Goal: Task Accomplishment & Management: Manage account settings

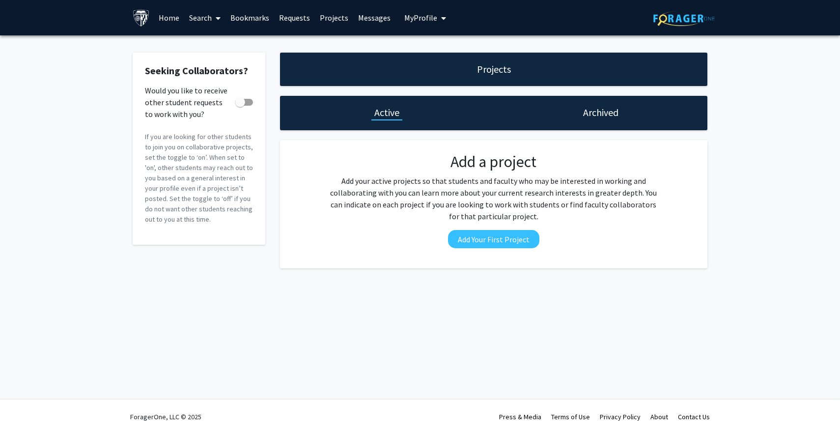
click at [328, 26] on link "Projects" at bounding box center [334, 17] width 38 height 34
click at [331, 21] on link "Projects" at bounding box center [334, 17] width 38 height 34
click at [333, 18] on link "Projects" at bounding box center [334, 17] width 38 height 34
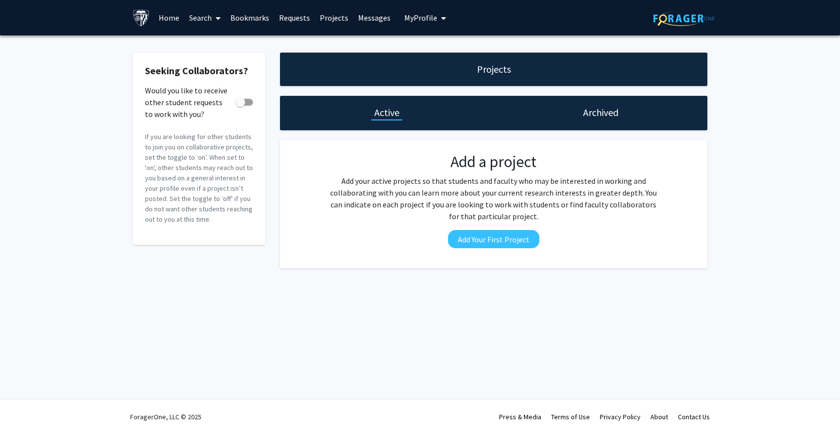
click at [333, 18] on link "Projects" at bounding box center [334, 17] width 38 height 34
click at [169, 23] on link "Home" at bounding box center [169, 17] width 30 height 34
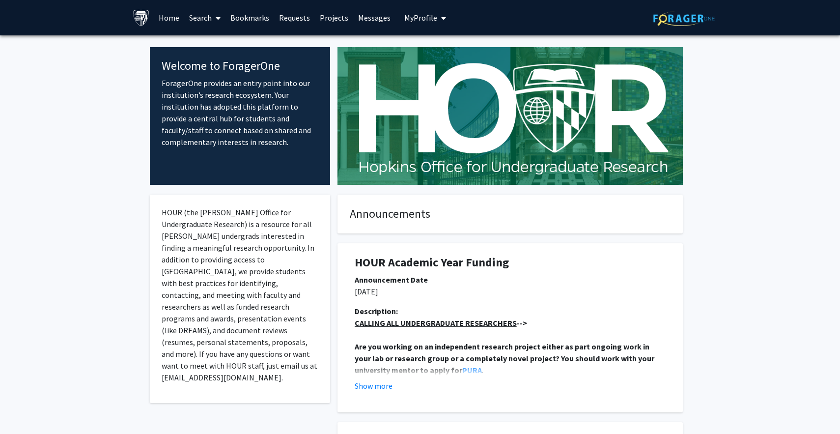
click at [315, 19] on link "Projects" at bounding box center [334, 17] width 38 height 34
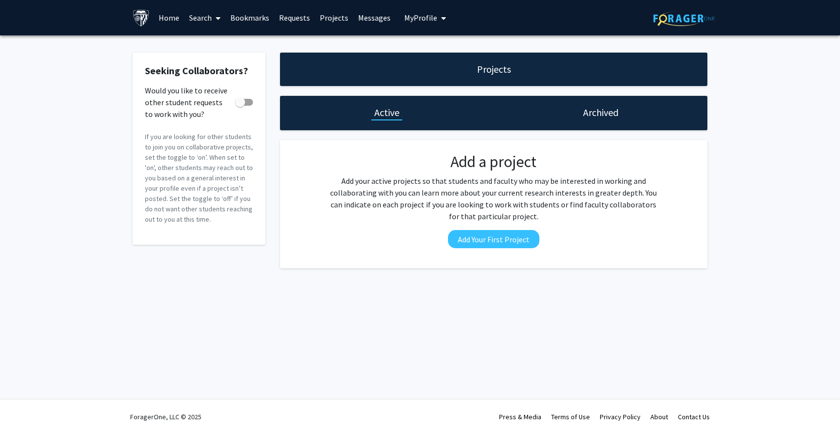
click at [332, 22] on link "Projects" at bounding box center [334, 17] width 38 height 34
click at [201, 21] on link "Search" at bounding box center [204, 17] width 41 height 34
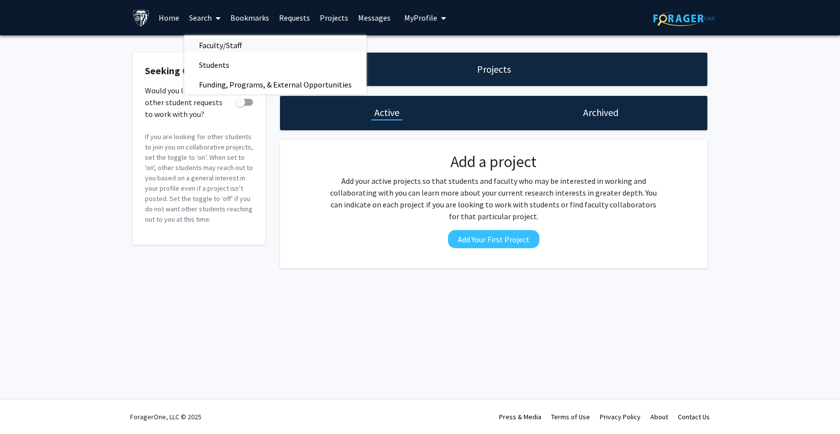
click at [224, 48] on span "Faculty/Staff" at bounding box center [220, 45] width 72 height 20
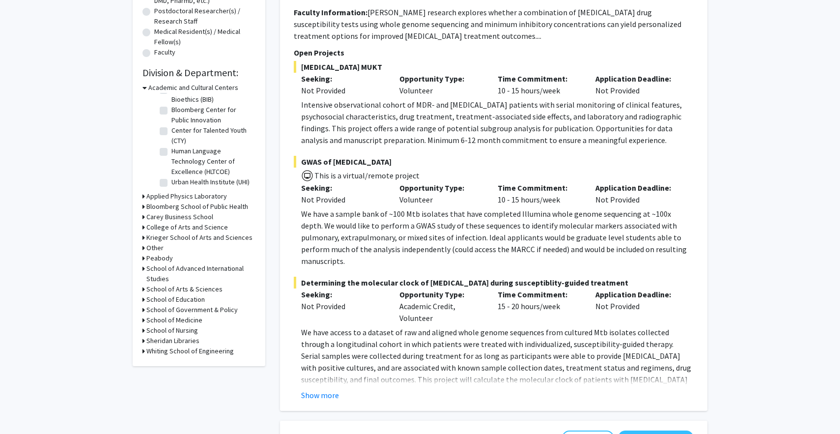
scroll to position [282, 0]
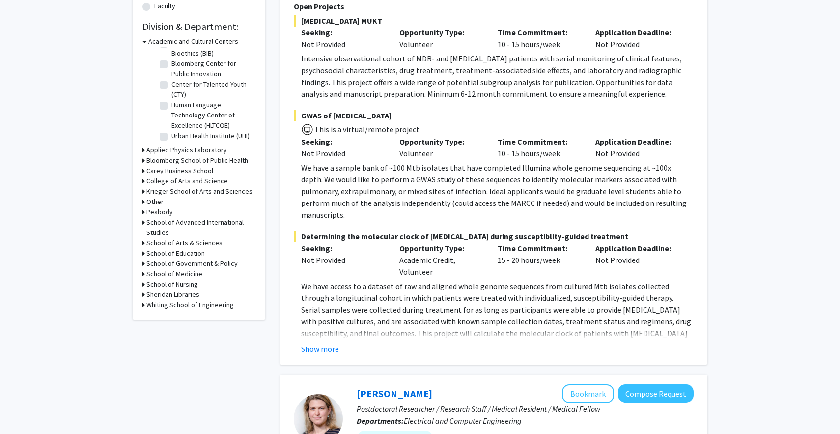
click at [183, 303] on h3 "Whiting School of Engineering" at bounding box center [189, 305] width 87 height 10
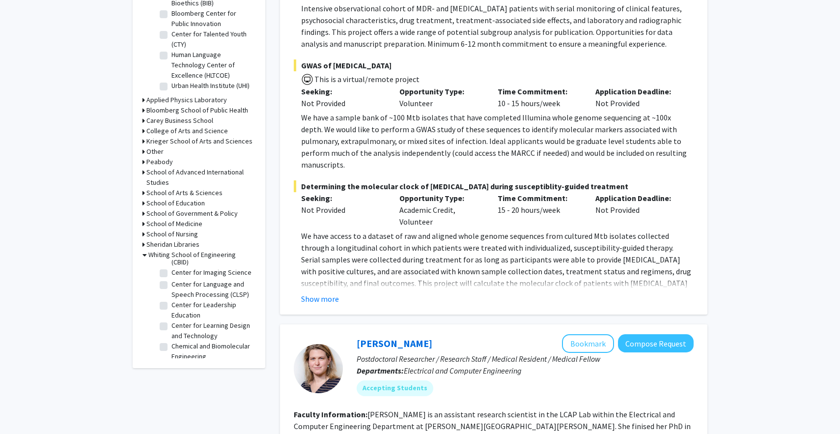
scroll to position [77, 0]
click at [200, 300] on label "Center for Language and Speech Processing (CLSP)" at bounding box center [212, 294] width 82 height 21
click at [178, 290] on input "Center for Language and Speech Processing (CLSP)" at bounding box center [174, 287] width 6 height 6
checkbox input "true"
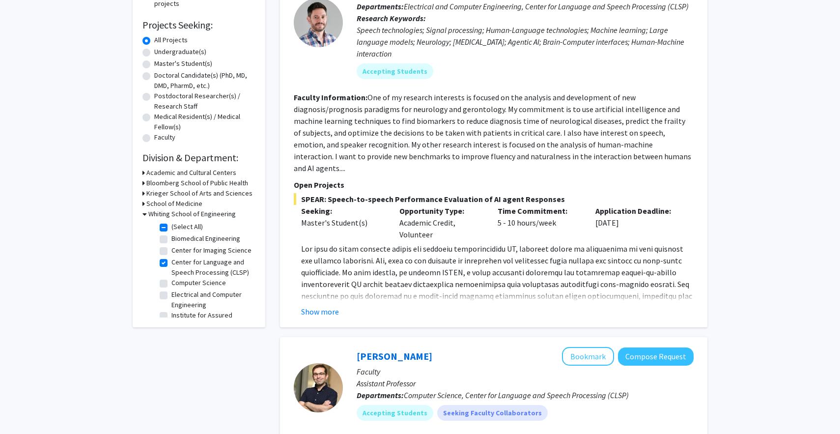
scroll to position [154, 0]
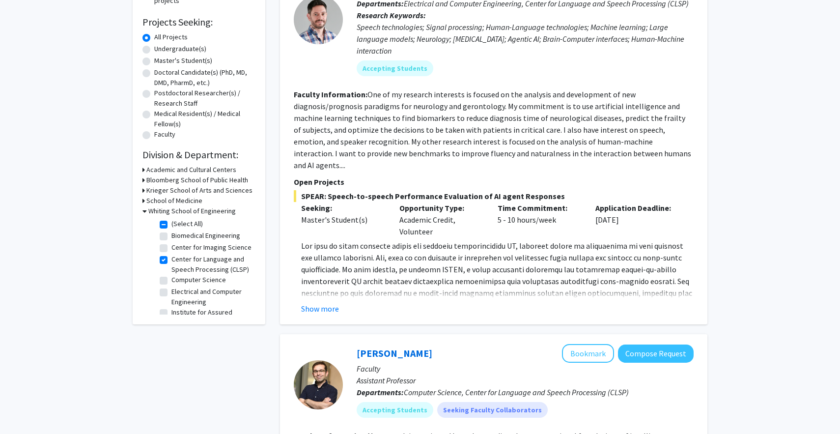
click at [200, 300] on label "Electrical and Computer Engineering" at bounding box center [212, 296] width 82 height 21
click at [178, 293] on input "Electrical and Computer Engineering" at bounding box center [174, 289] width 6 height 6
checkbox input "true"
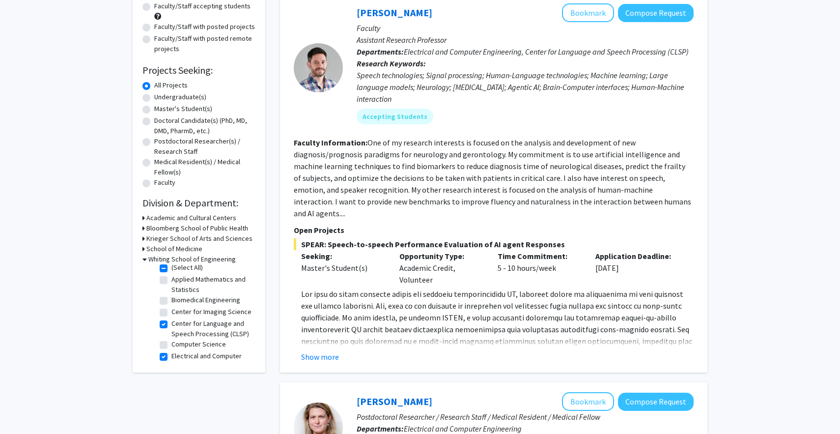
scroll to position [5, 0]
click at [201, 343] on label "Computer Science" at bounding box center [198, 344] width 55 height 10
click at [178, 343] on input "Computer Science" at bounding box center [174, 342] width 6 height 6
checkbox input "true"
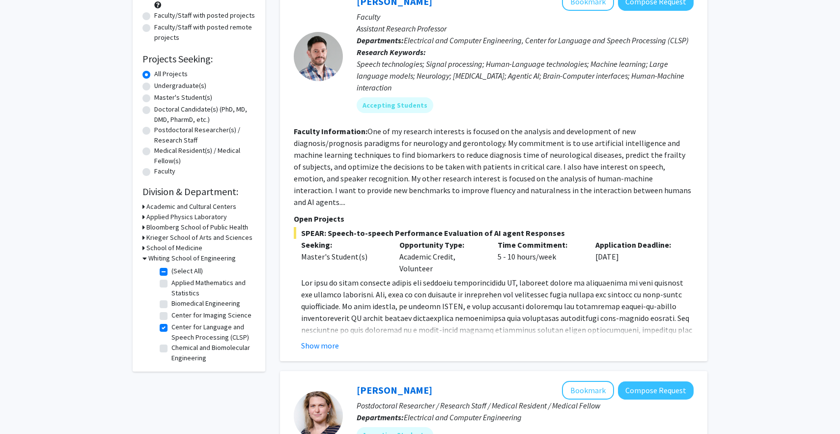
click at [220, 288] on label "Applied Mathematics and Statistics" at bounding box center [212, 288] width 82 height 21
click at [178, 284] on input "Applied Mathematics and Statistics" at bounding box center [174, 281] width 6 height 6
checkbox input "true"
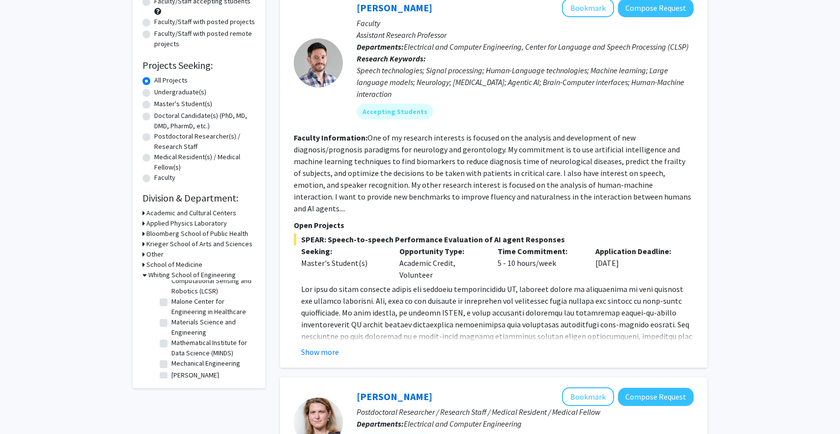
scroll to position [262, 0]
click at [221, 299] on label "Malone Center for Engineering in Healthcare" at bounding box center [212, 306] width 82 height 21
click at [178, 299] on input "Malone Center for Engineering in Healthcare" at bounding box center [174, 299] width 6 height 6
checkbox input "true"
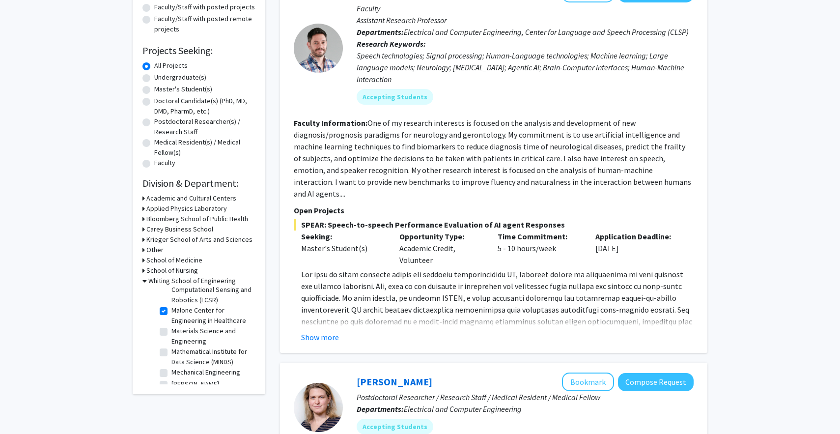
scroll to position [277, 0]
click at [226, 343] on label "Mathematical Institute for Data Science (MINDS)" at bounding box center [212, 339] width 82 height 21
click at [178, 335] on input "Mathematical Institute for Data Science (MINDS)" at bounding box center [174, 332] width 6 height 6
checkbox input "true"
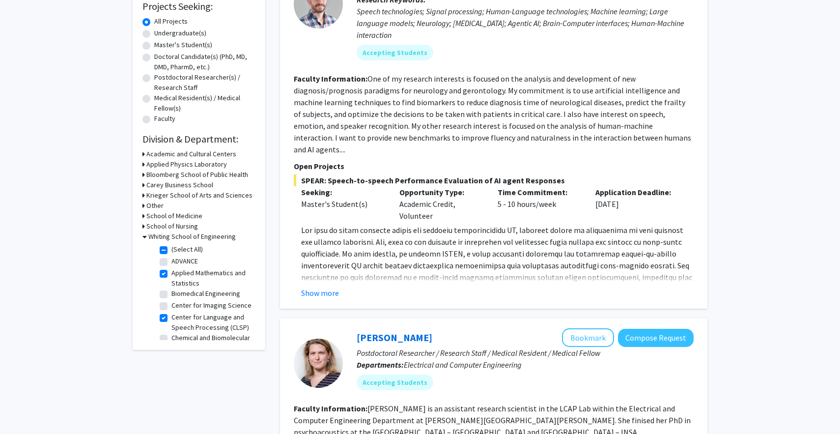
scroll to position [172, 0]
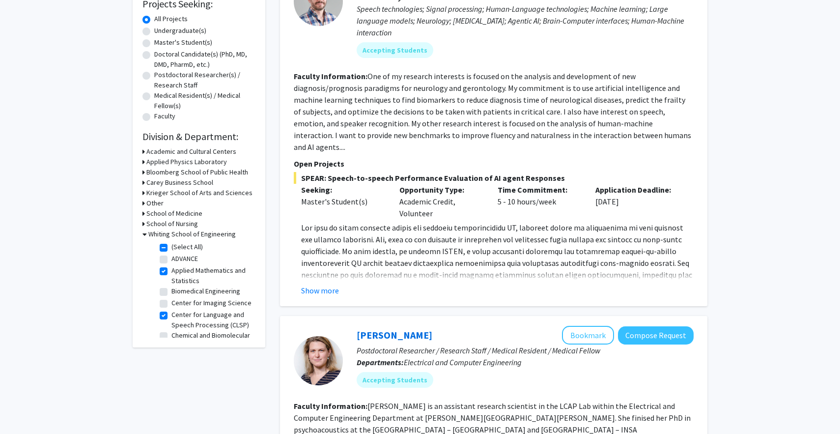
click at [330, 269] on fg-read-more "Students interested in this project must send their CV. Show more" at bounding box center [494, 259] width 400 height 75
click at [327, 284] on button "Show more" at bounding box center [320, 290] width 38 height 12
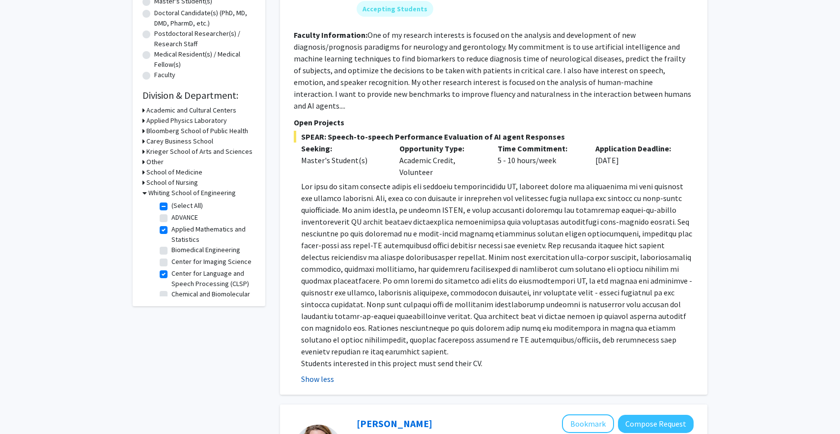
scroll to position [0, 0]
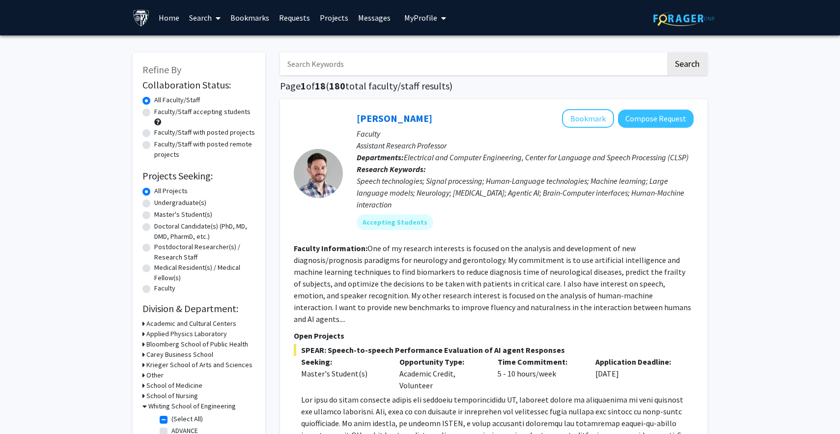
click at [425, 16] on span "My Profile" at bounding box center [420, 18] width 33 height 10
click at [449, 41] on span "[PERSON_NAME]" at bounding box center [465, 45] width 59 height 11
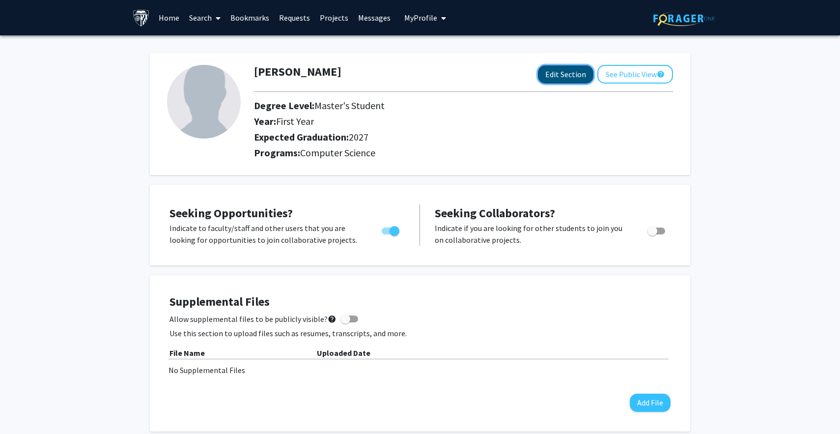
click at [553, 74] on button "Edit Section" at bounding box center [566, 74] width 56 height 18
select select "first_year"
select select "2027"
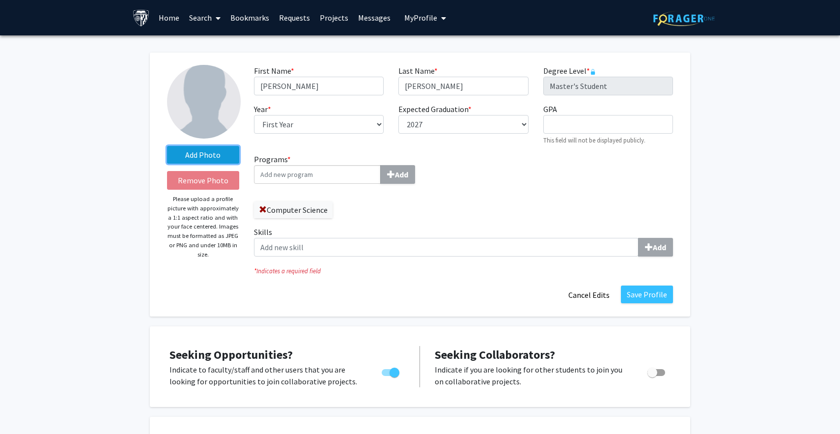
click at [203, 151] on label "Add Photo" at bounding box center [203, 155] width 72 height 18
click at [0, 0] on input "Add Photo" at bounding box center [0, 0] width 0 height 0
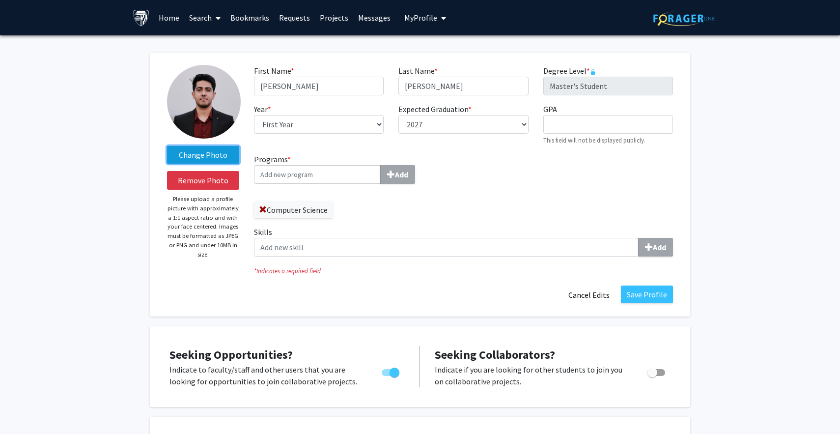
click at [225, 159] on label "Change Photo" at bounding box center [203, 155] width 72 height 18
click at [0, 0] on input "Change Photo" at bounding box center [0, 0] width 0 height 0
click at [329, 179] on input "Programs * Add" at bounding box center [317, 174] width 127 height 19
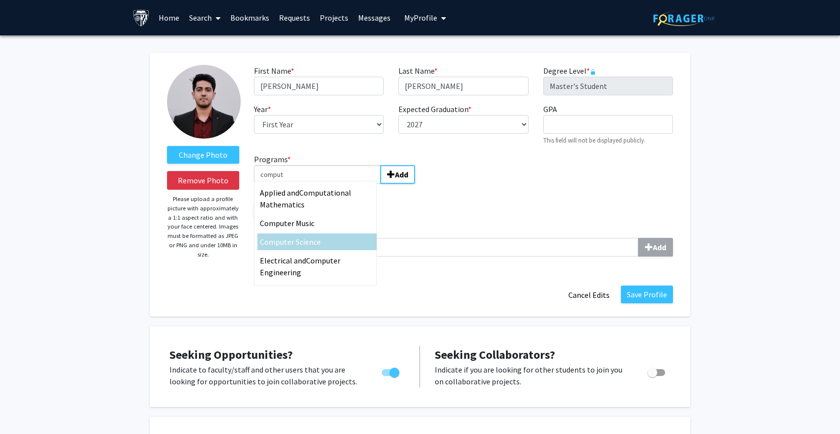
click at [327, 245] on div "Comput er Science" at bounding box center [317, 242] width 114 height 12
click at [327, 184] on input "comput" at bounding box center [317, 174] width 127 height 19
type input "Computer Science"
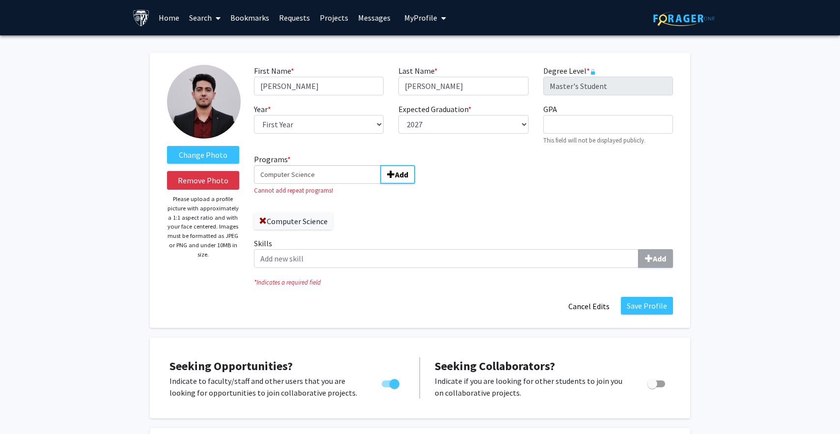
click at [406, 215] on div "Computer Science" at bounding box center [355, 216] width 202 height 27
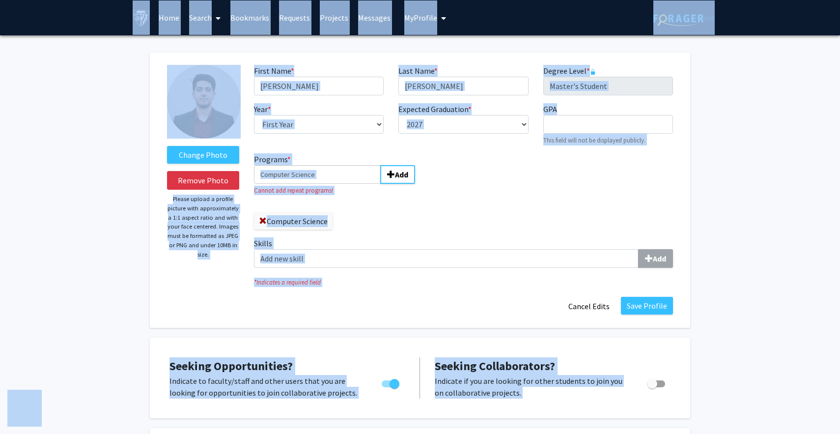
click at [357, 175] on input "Computer Science" at bounding box center [317, 174] width 127 height 19
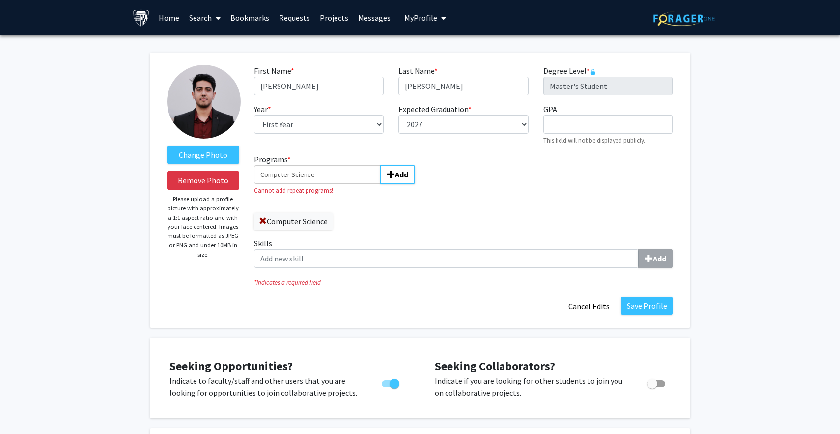
click at [356, 175] on input "Computer Science" at bounding box center [317, 174] width 127 height 19
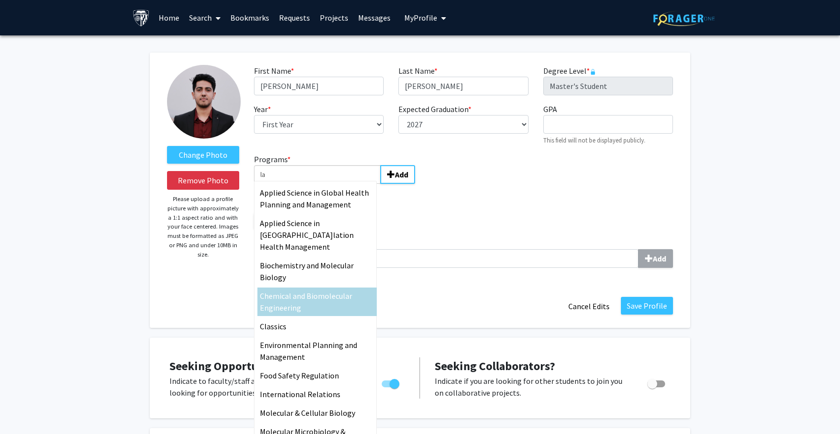
type input "l"
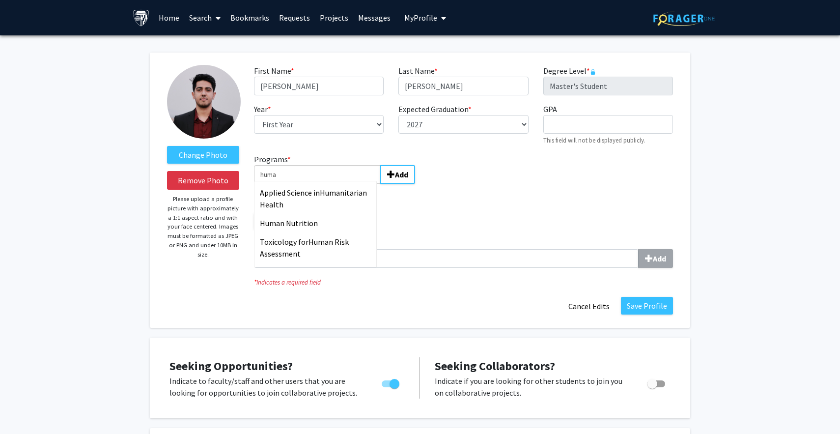
type input "human"
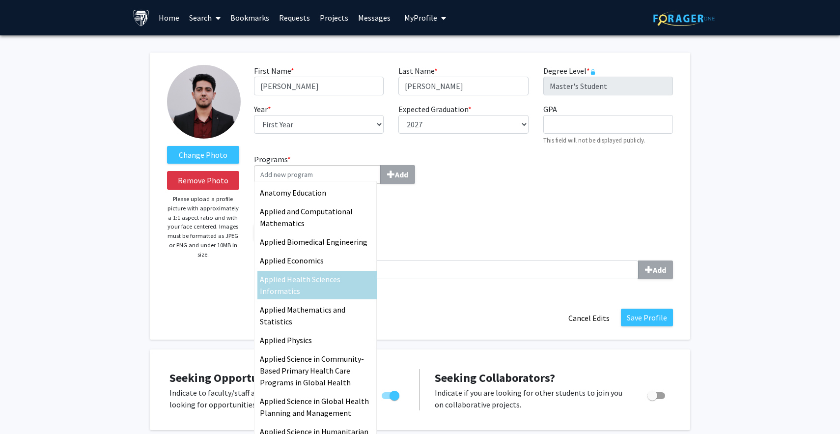
click at [501, 200] on div "Programs * Anatomy Education Applied and Computational Mathematics Applied Biom…" at bounding box center [464, 220] width 434 height 134
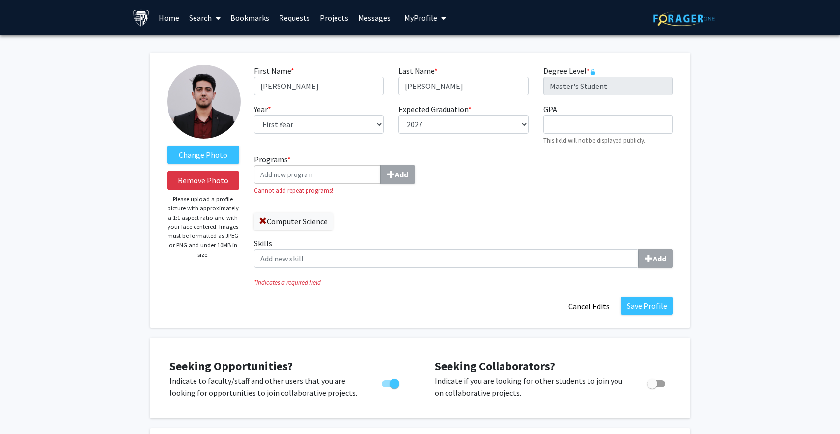
click at [501, 200] on div "Programs * Add Cannot add repeat programs! Computer Science Skills Add" at bounding box center [464, 214] width 434 height 122
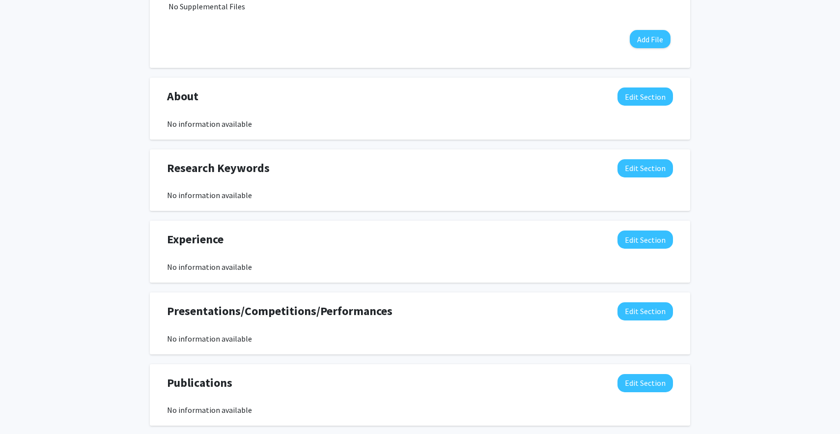
scroll to position [517, 0]
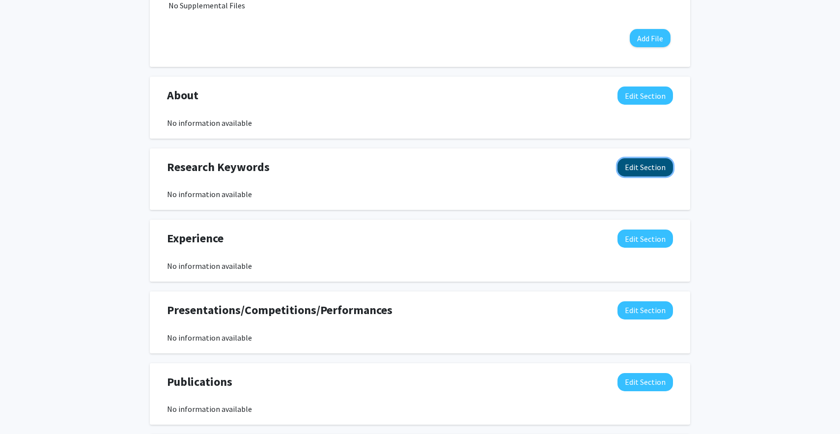
click at [664, 174] on button "Edit Section" at bounding box center [646, 167] width 56 height 18
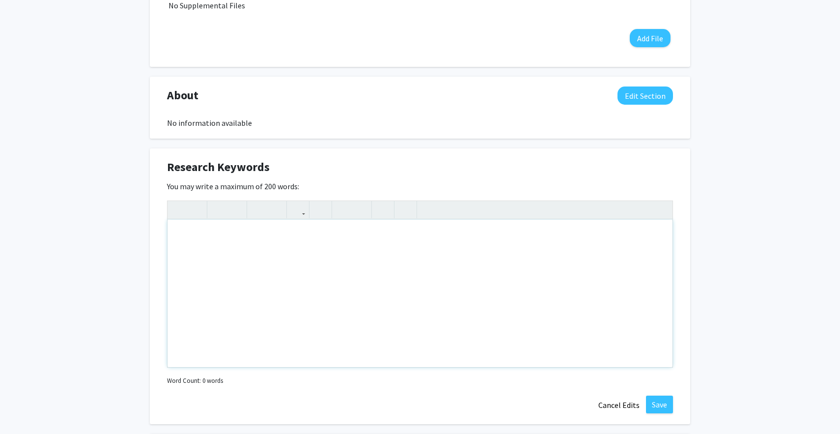
click at [432, 288] on div "Note to users with screen readers: Please deactivate our accessibility plugin f…" at bounding box center [420, 293] width 505 height 147
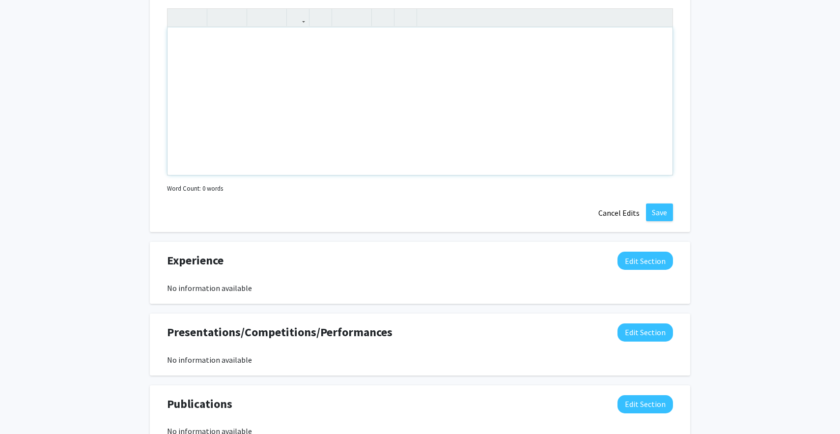
scroll to position [698, 0]
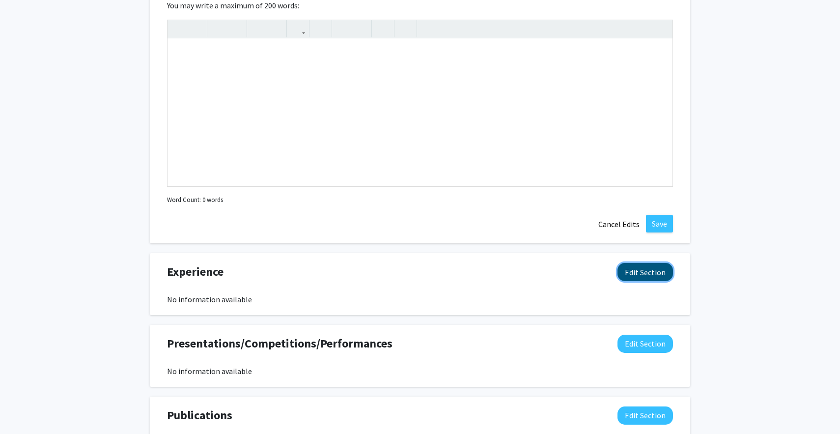
click at [643, 280] on button "Edit Section" at bounding box center [646, 272] width 56 height 18
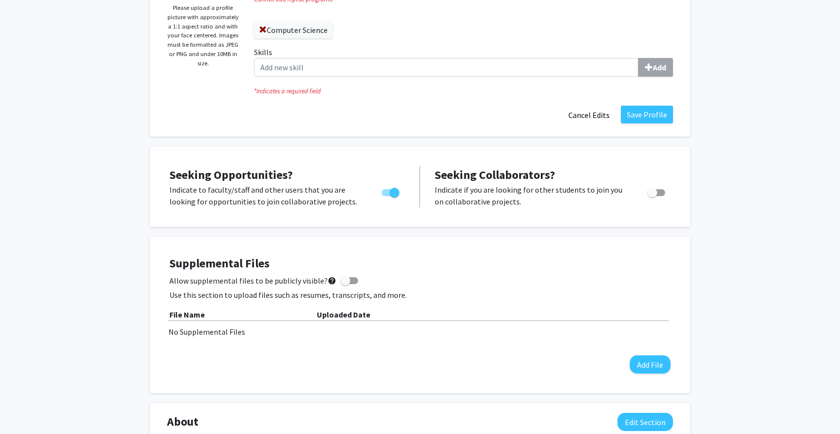
scroll to position [0, 0]
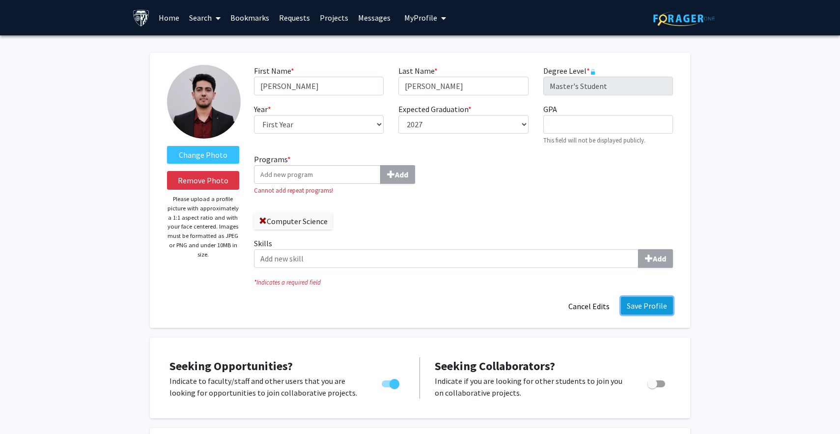
click at [650, 299] on button "Save Profile" at bounding box center [647, 306] width 52 height 18
